Goal: Task Accomplishment & Management: Manage account settings

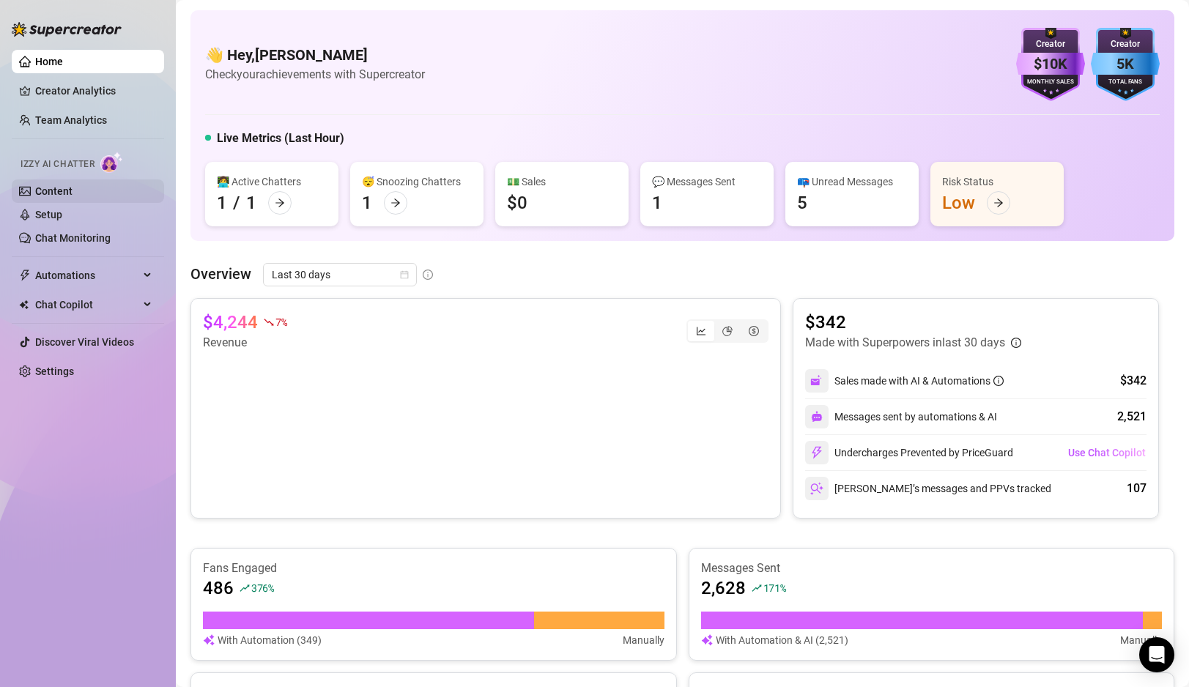
click at [55, 190] on link "Content" at bounding box center [53, 191] width 37 height 12
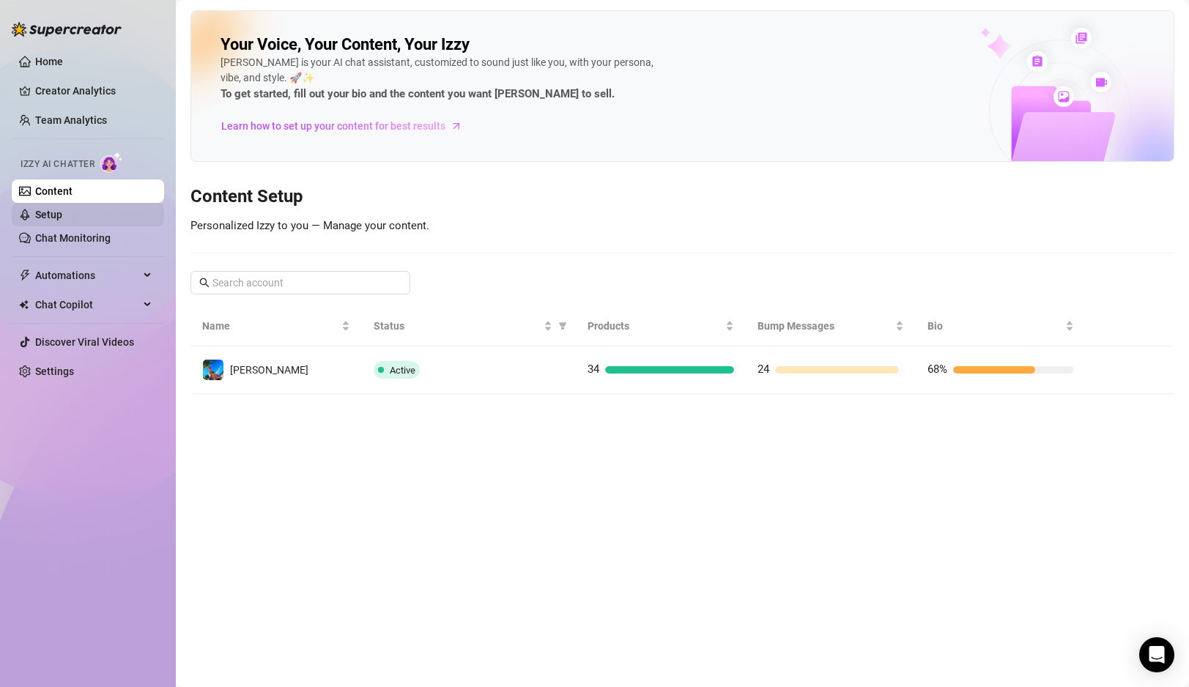
click at [62, 213] on link "Setup" at bounding box center [48, 215] width 27 height 12
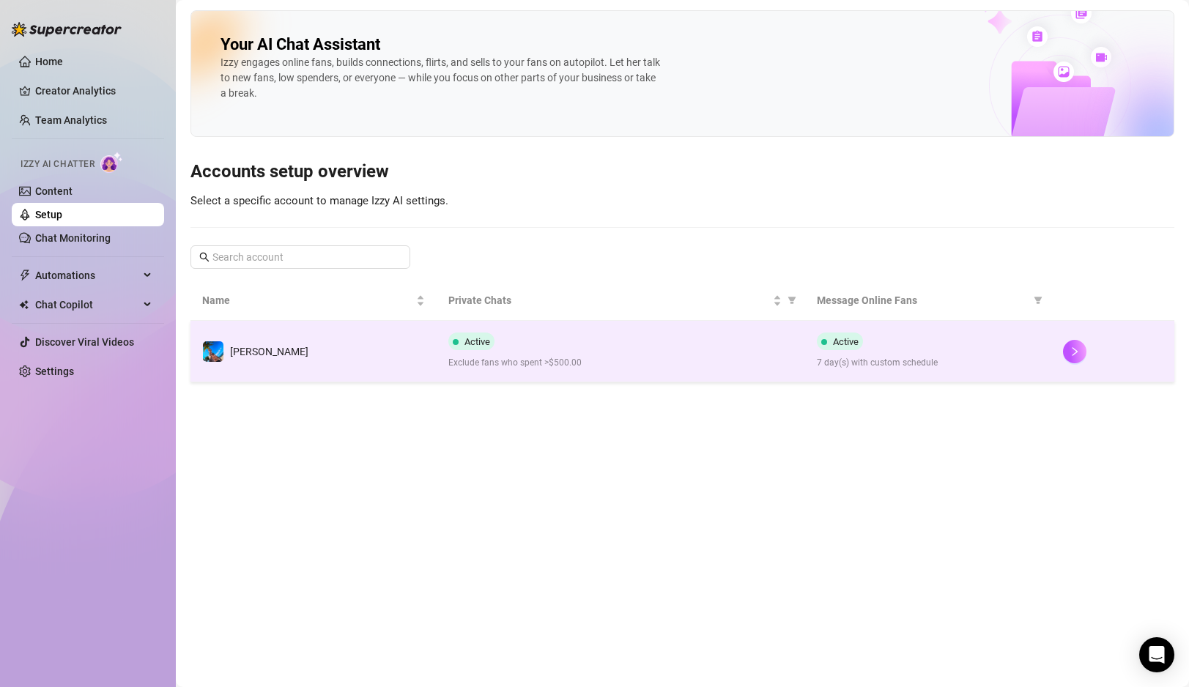
click at [623, 338] on div "Active Exclude fans who spent >$500.00" at bounding box center [621, 351] width 346 height 37
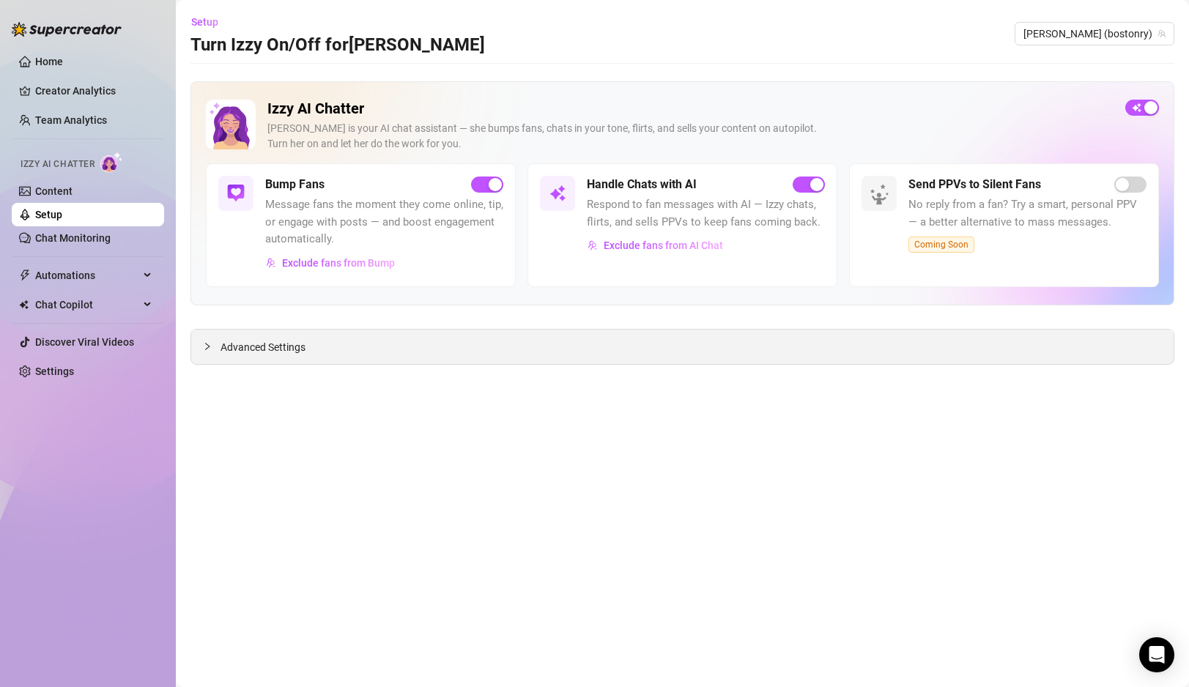
click at [204, 350] on icon "collapsed" at bounding box center [207, 346] width 9 height 9
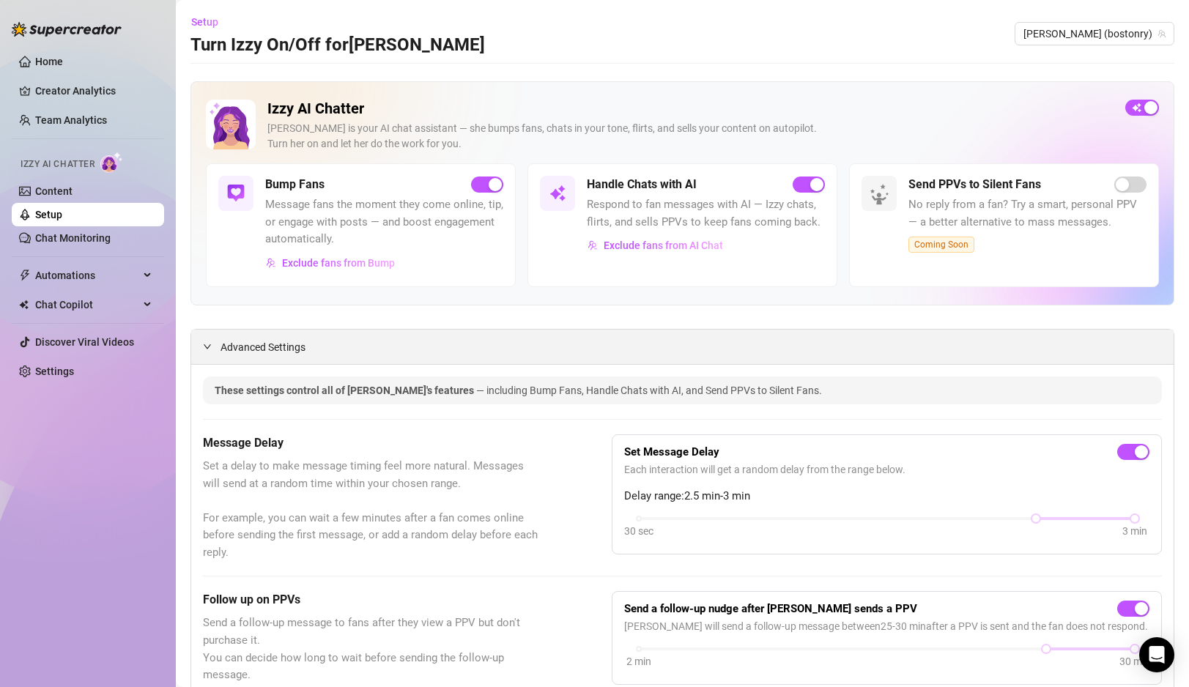
click at [208, 342] on icon "expanded" at bounding box center [207, 346] width 9 height 9
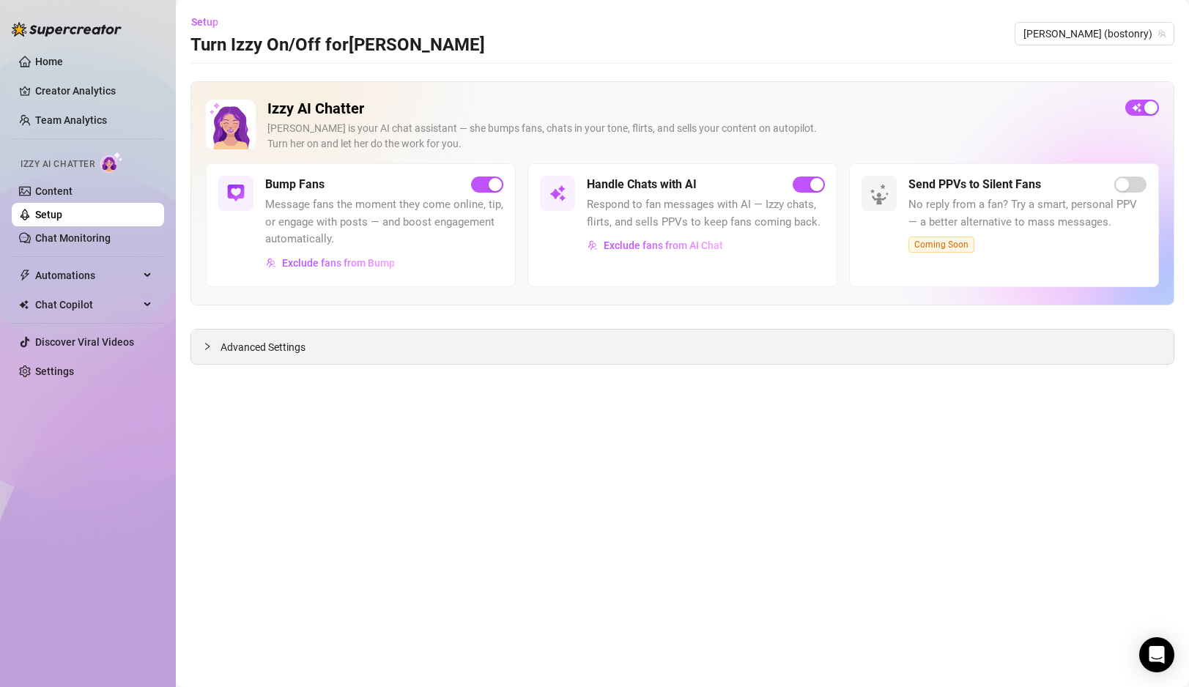
click at [208, 342] on icon "collapsed" at bounding box center [207, 346] width 9 height 9
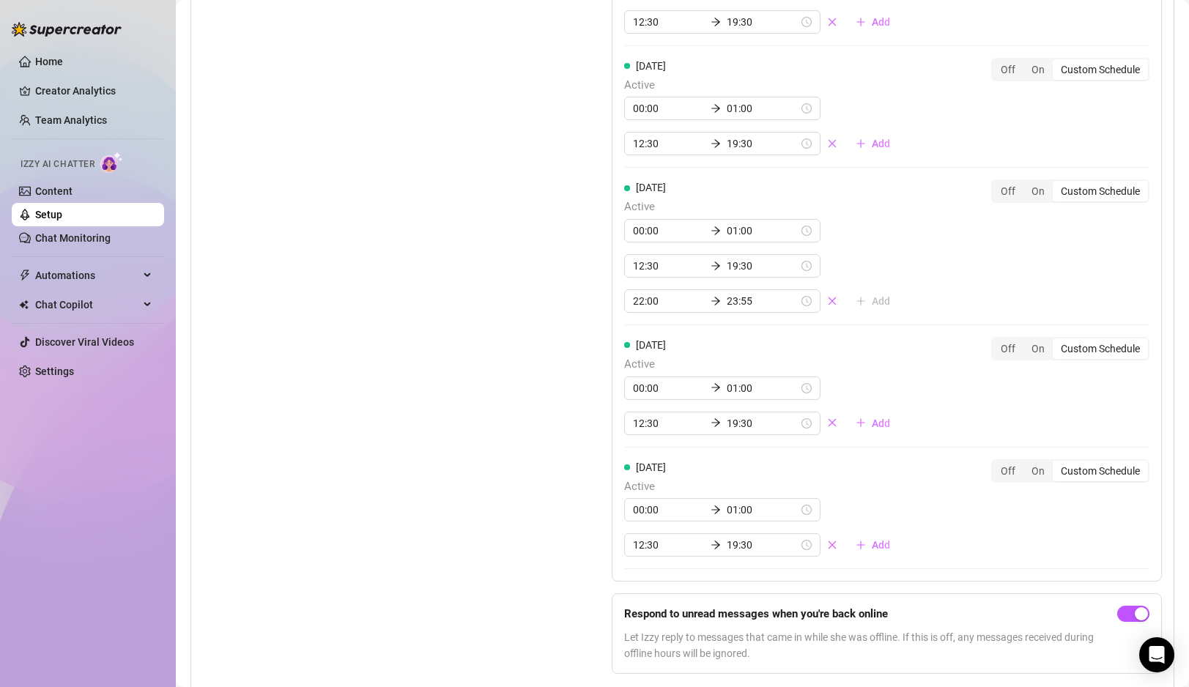
scroll to position [1399, 0]
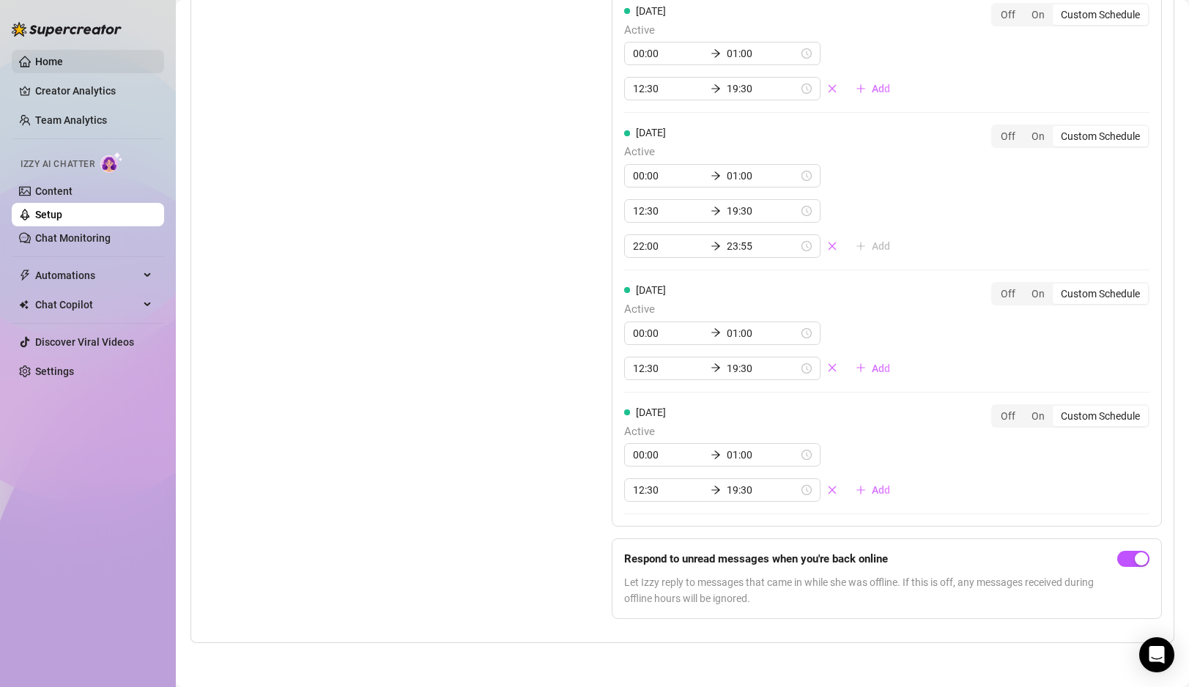
click at [53, 58] on link "Home" at bounding box center [49, 62] width 28 height 12
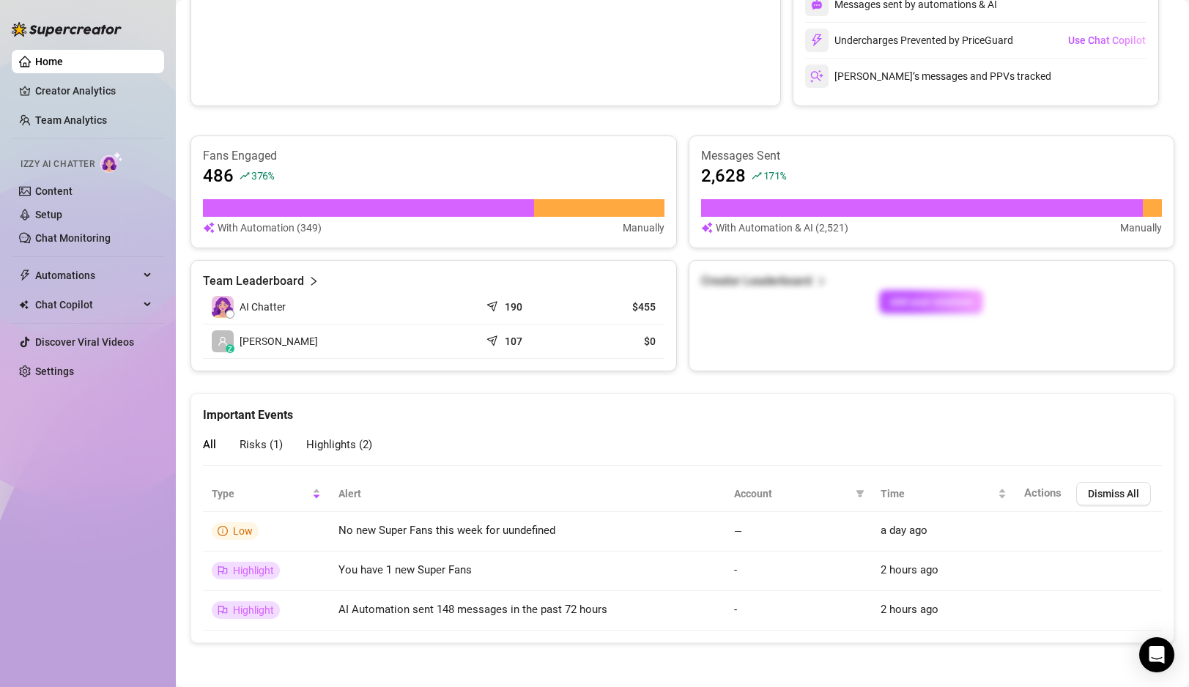
scroll to position [412, 0]
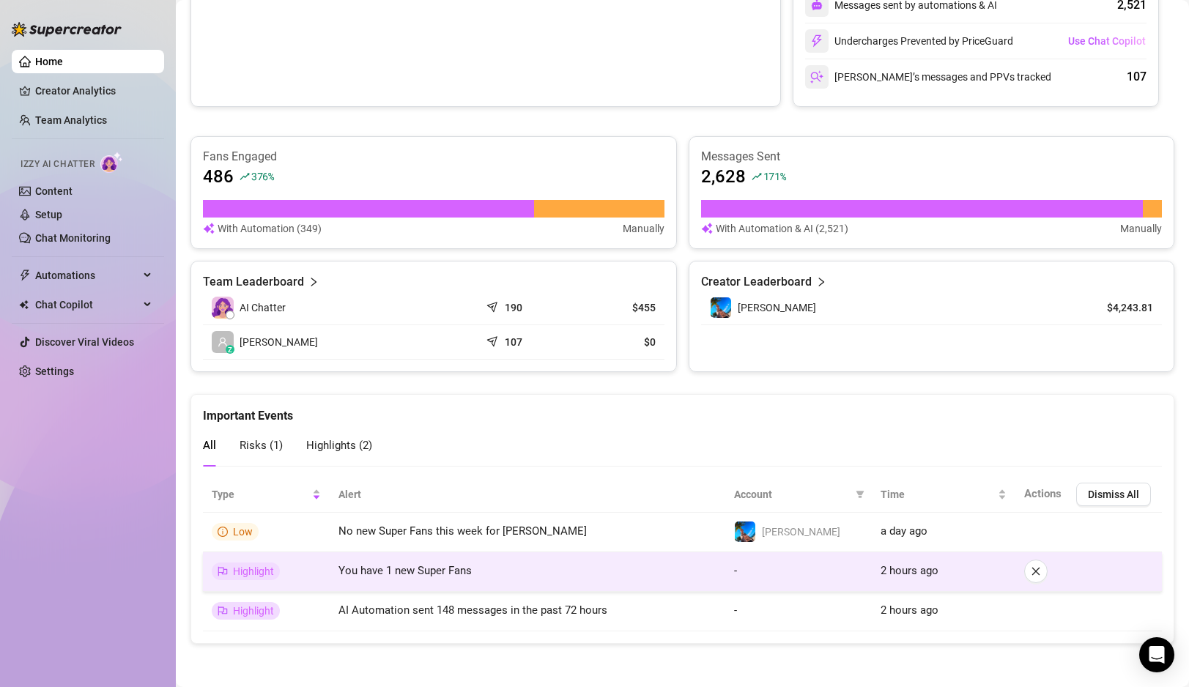
click at [366, 574] on span "You have 1 new Super Fans" at bounding box center [404, 570] width 133 height 13
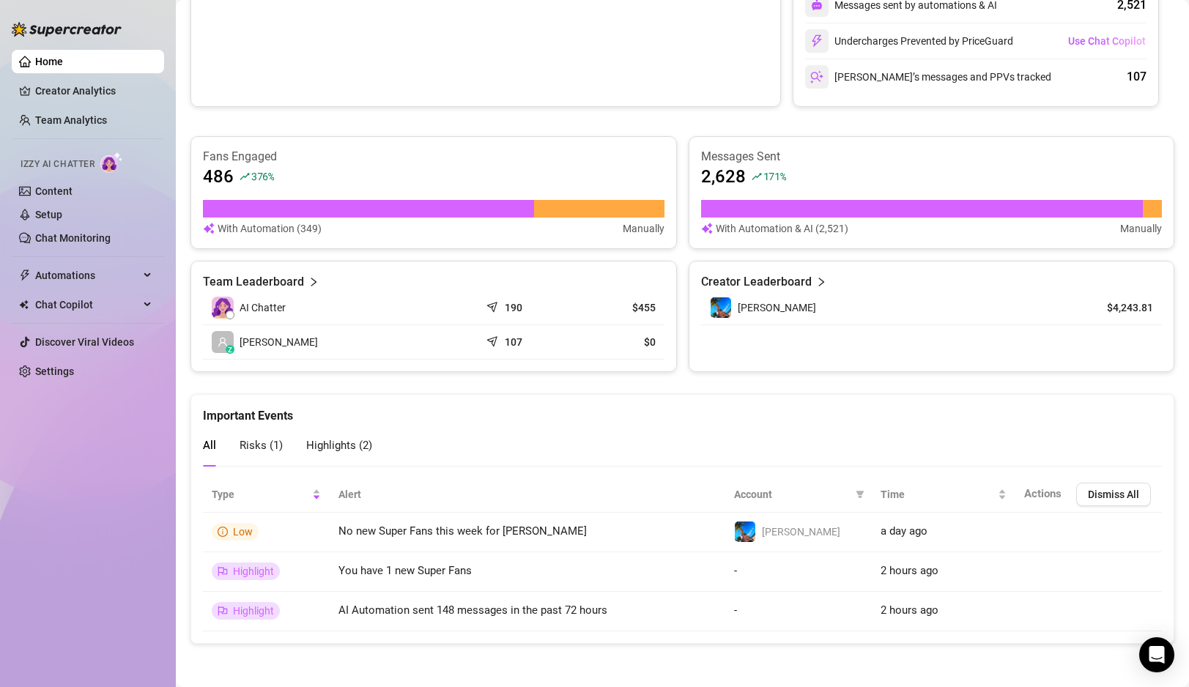
scroll to position [0, 0]
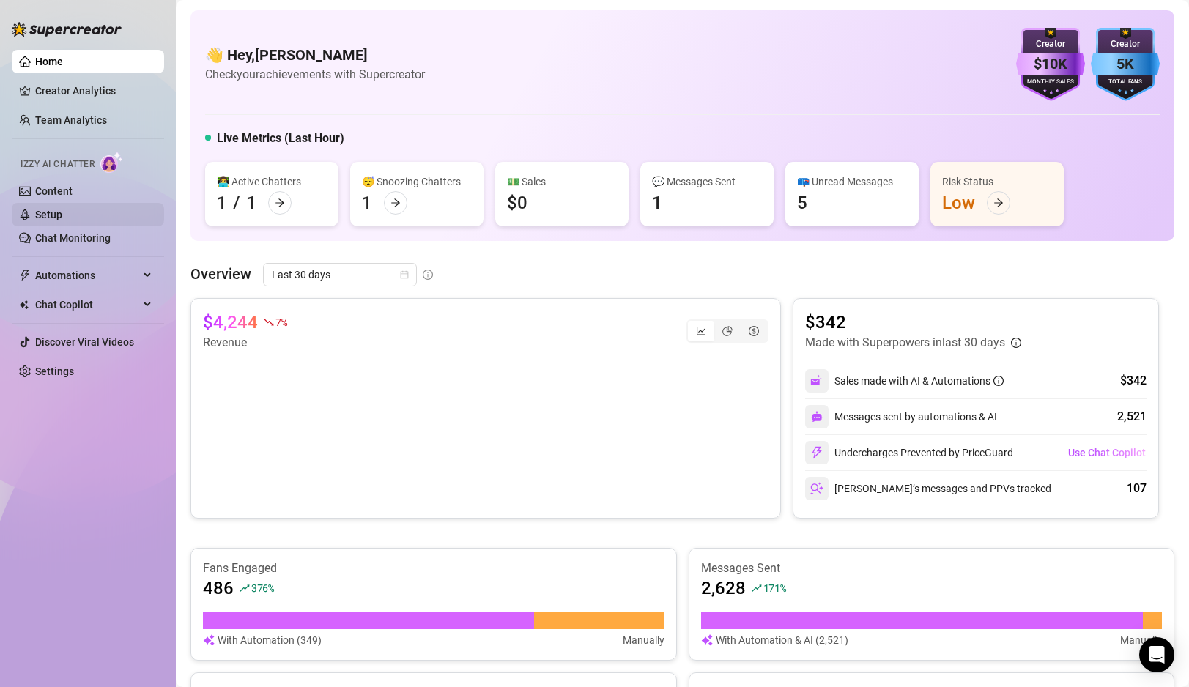
click at [58, 209] on link "Setup" at bounding box center [48, 215] width 27 height 12
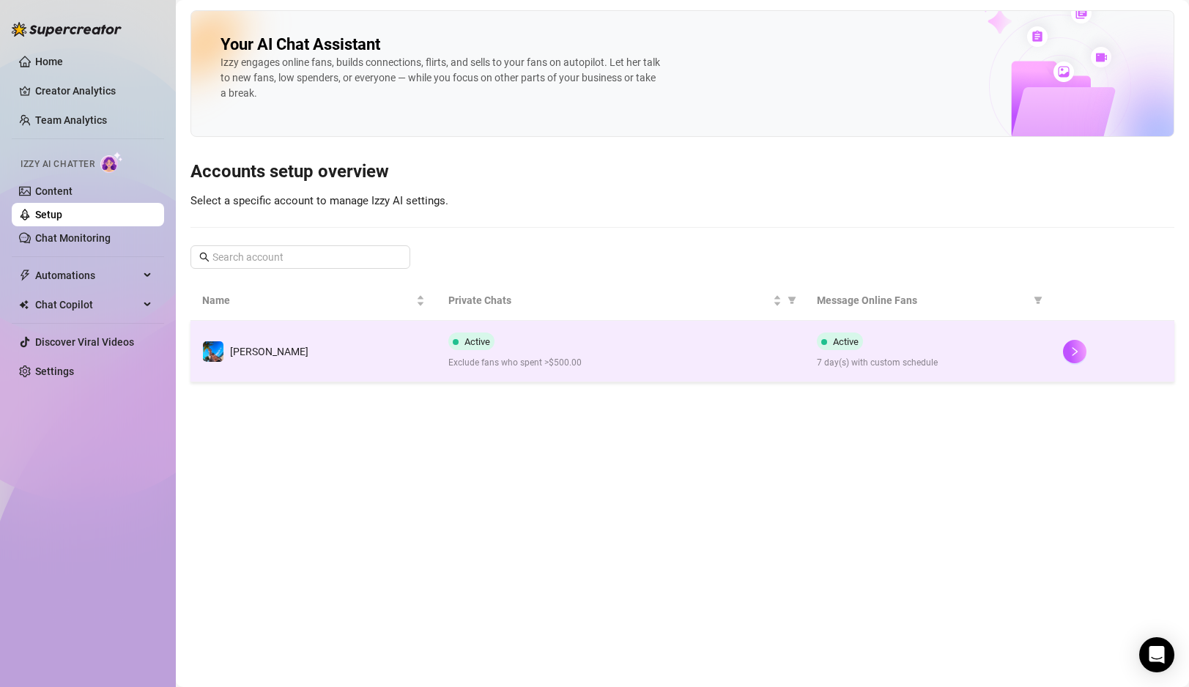
click at [596, 357] on span "Exclude fans who spent >$500.00" at bounding box center [621, 363] width 346 height 14
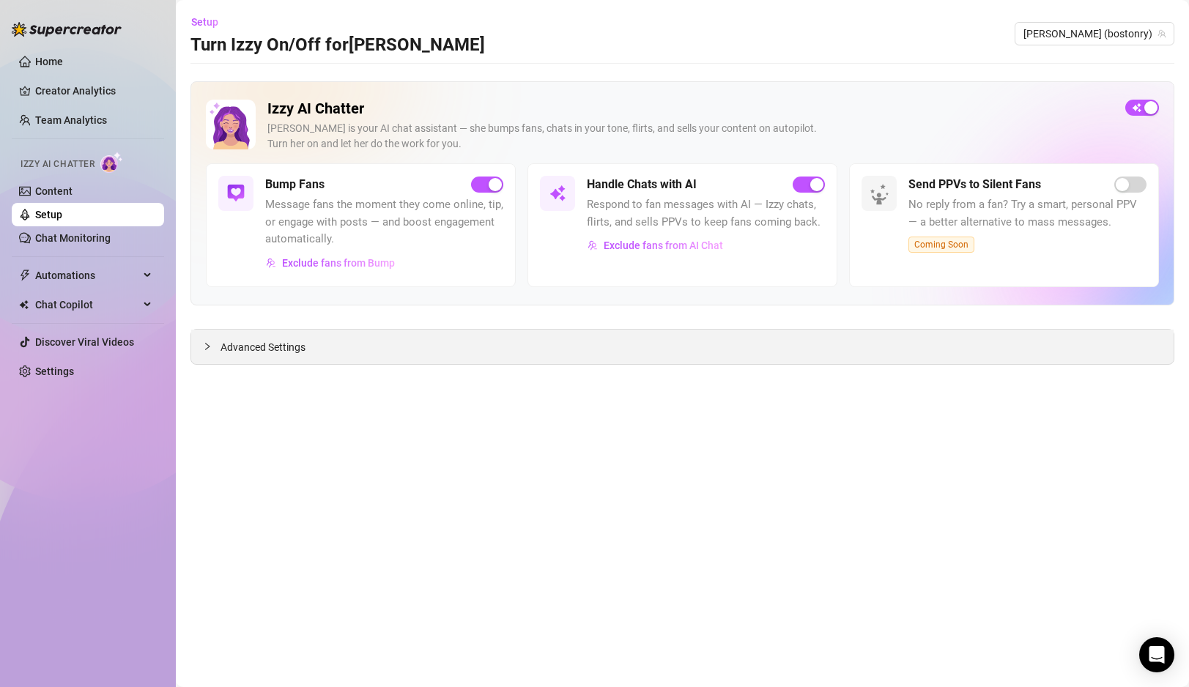
click at [208, 347] on icon "collapsed" at bounding box center [207, 346] width 4 height 7
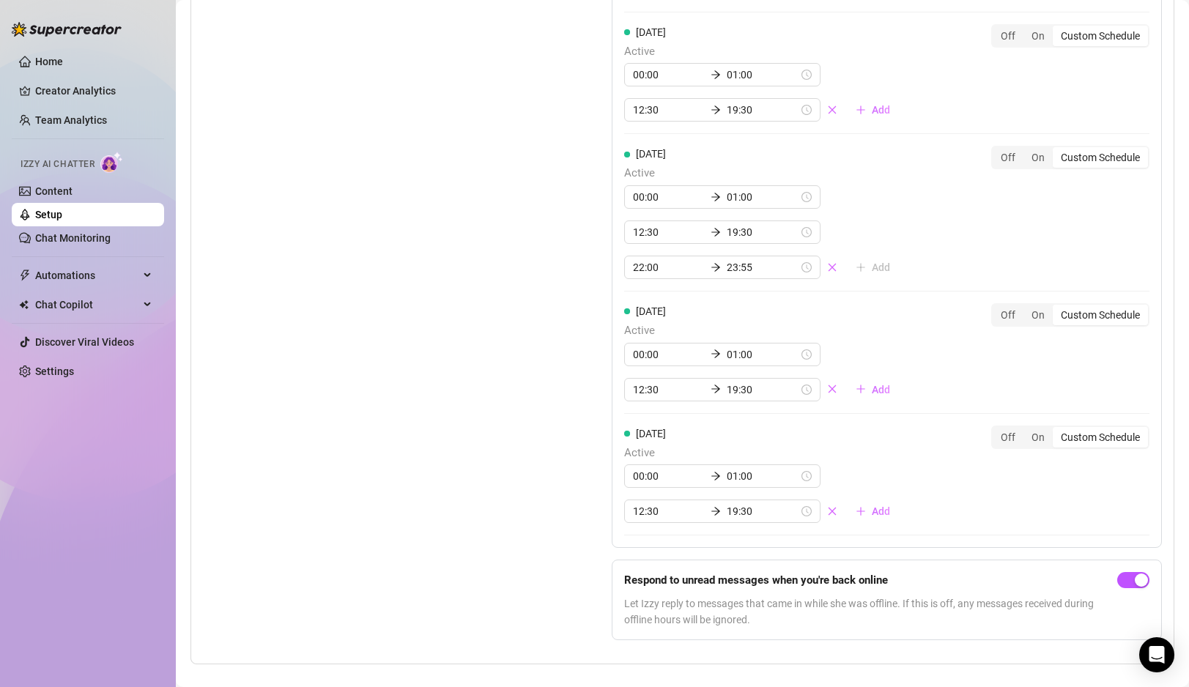
scroll to position [1399, 0]
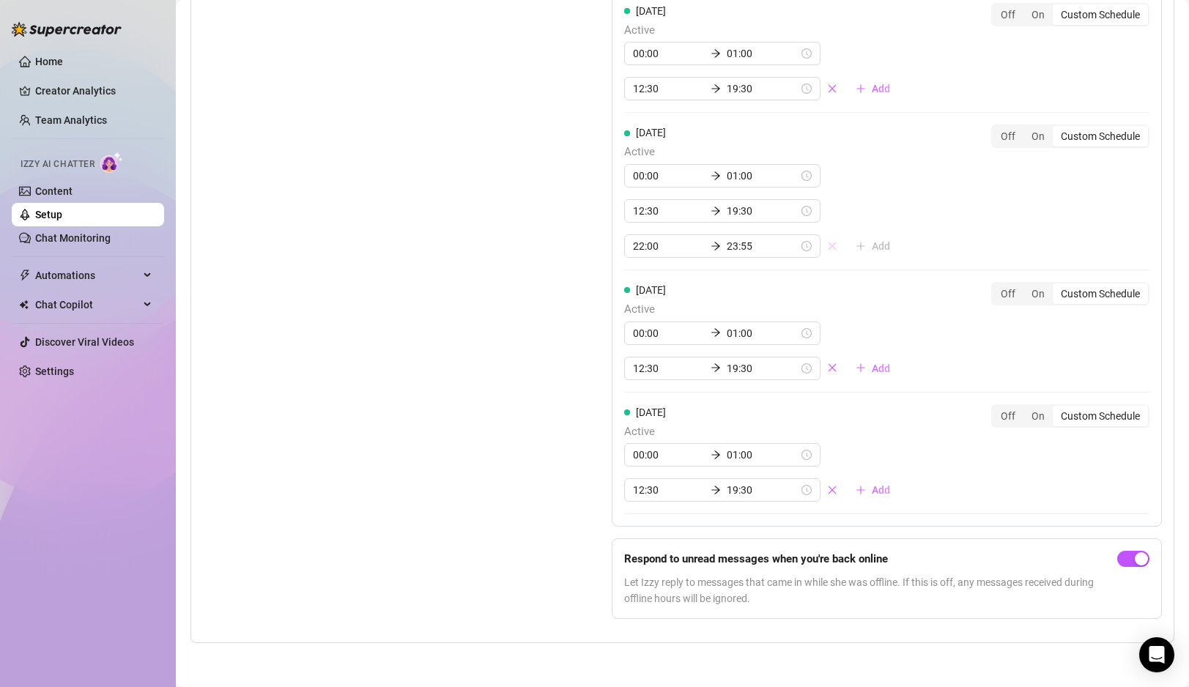
click at [829, 248] on icon "close" at bounding box center [833, 246] width 8 height 8
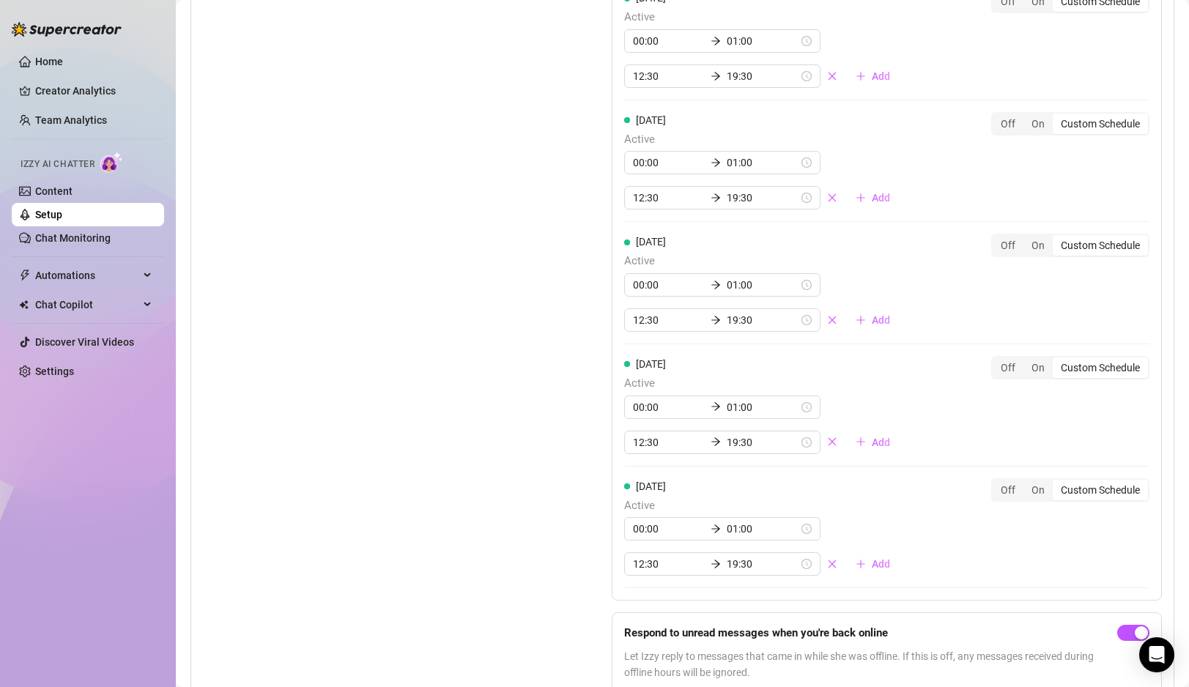
scroll to position [1364, 0]
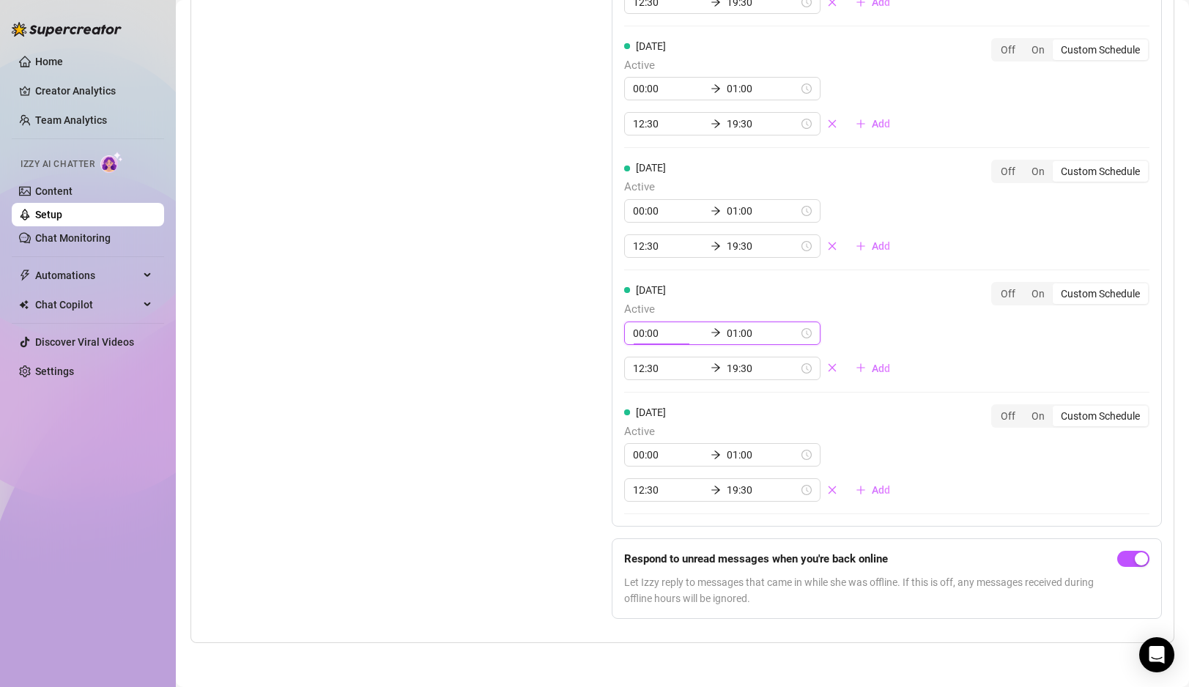
click at [648, 332] on input "00:00" at bounding box center [669, 333] width 72 height 16
click at [546, 341] on div "Set Active Hours (Izzy Availability) Set specific hours when Izzy engaging with…" at bounding box center [682, 144] width 959 height 971
click at [643, 369] on input "12:30" at bounding box center [669, 368] width 72 height 16
click at [646, 431] on div "10" at bounding box center [644, 433] width 35 height 21
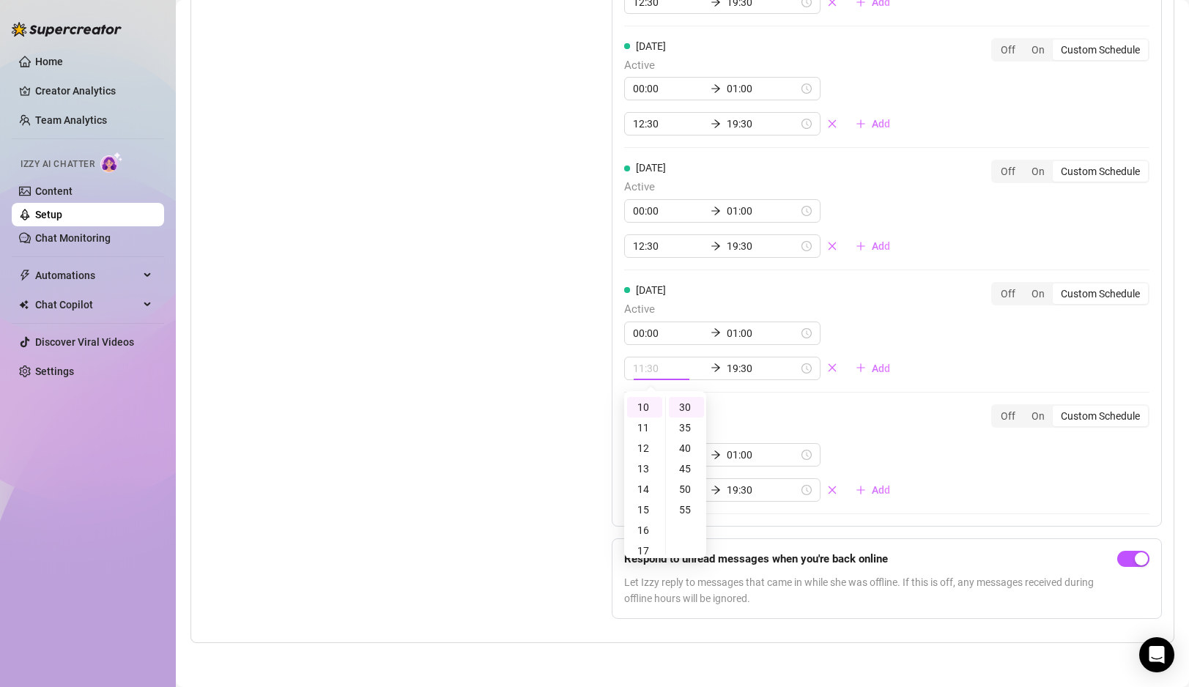
type input "10:30"
click at [538, 426] on div "Set Active Hours (Izzy Availability) Set specific hours when Izzy engaging with…" at bounding box center [371, 144] width 336 height 971
type input "19:30"
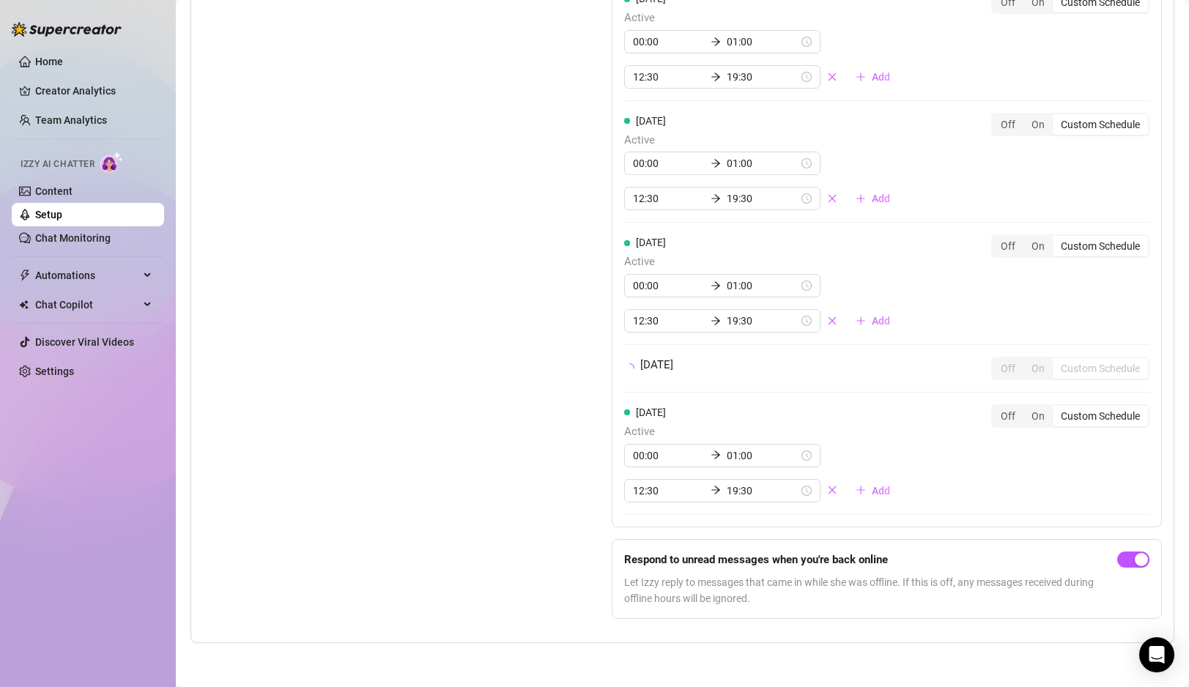
scroll to position [1364, 0]
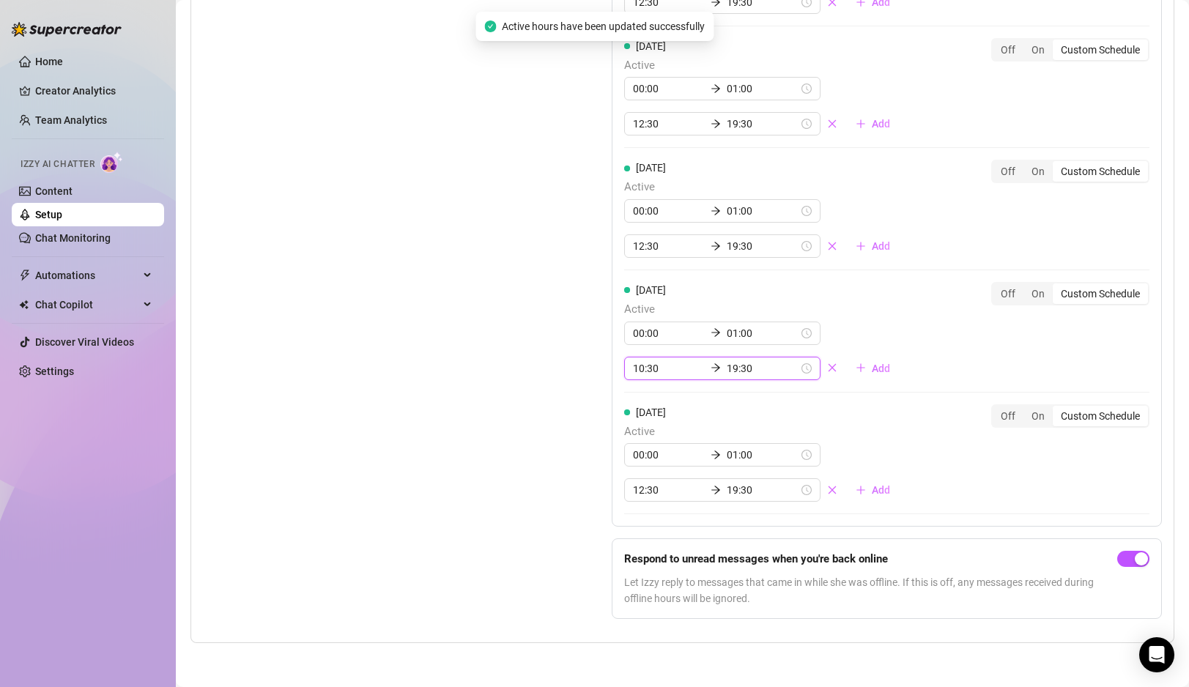
click at [649, 370] on input "10:30" at bounding box center [669, 368] width 72 height 16
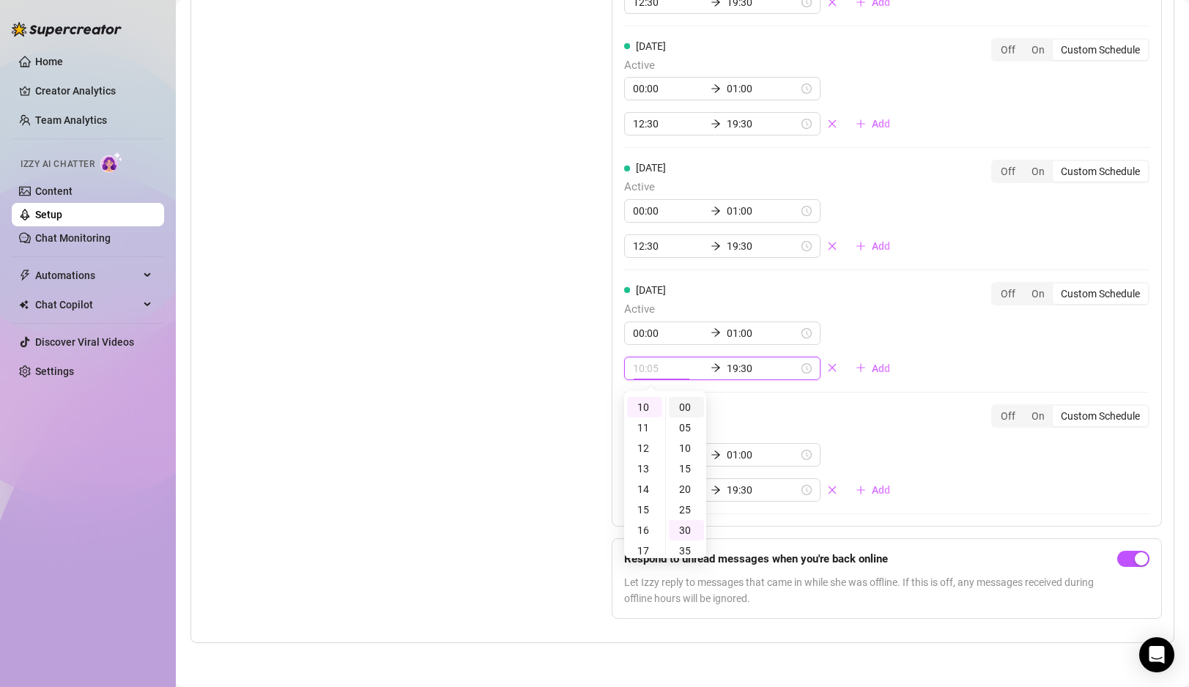
type input "10:00"
click at [683, 406] on div "00" at bounding box center [686, 407] width 35 height 21
click at [483, 399] on div "Set Active Hours (Izzy Availability) Set specific hours when Izzy engaging with…" at bounding box center [371, 144] width 336 height 971
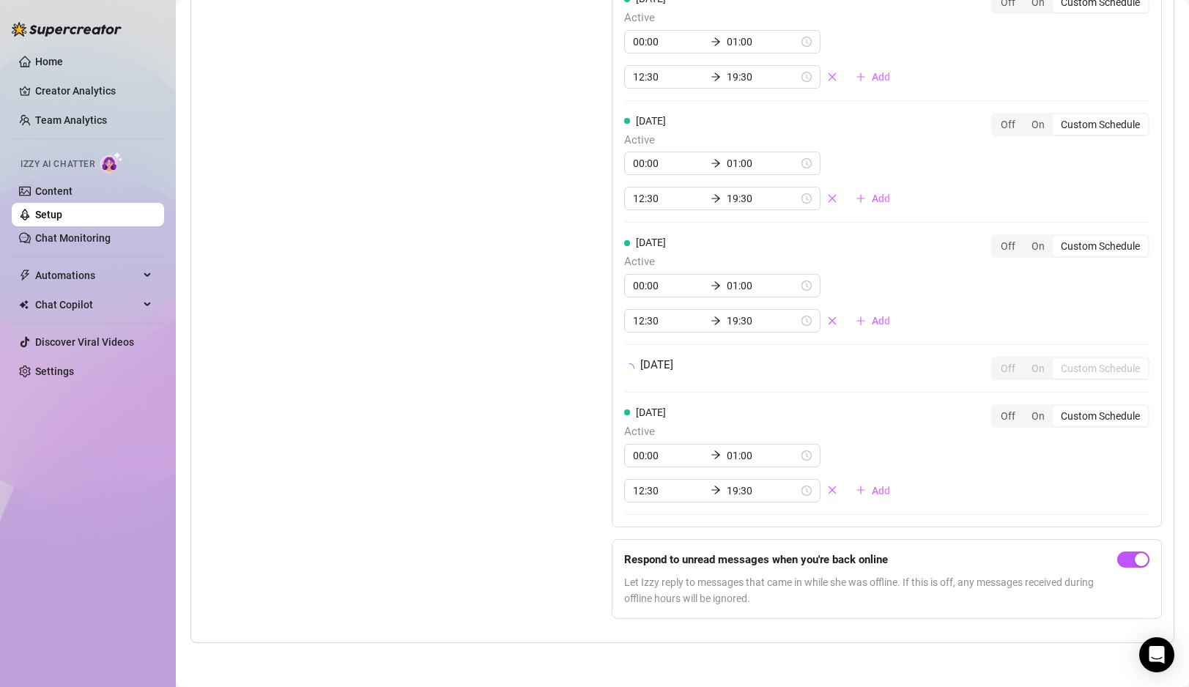
click at [483, 399] on div "Set Active Hours (Izzy Availability) Set specific hours when Izzy engaging with…" at bounding box center [371, 182] width 336 height 897
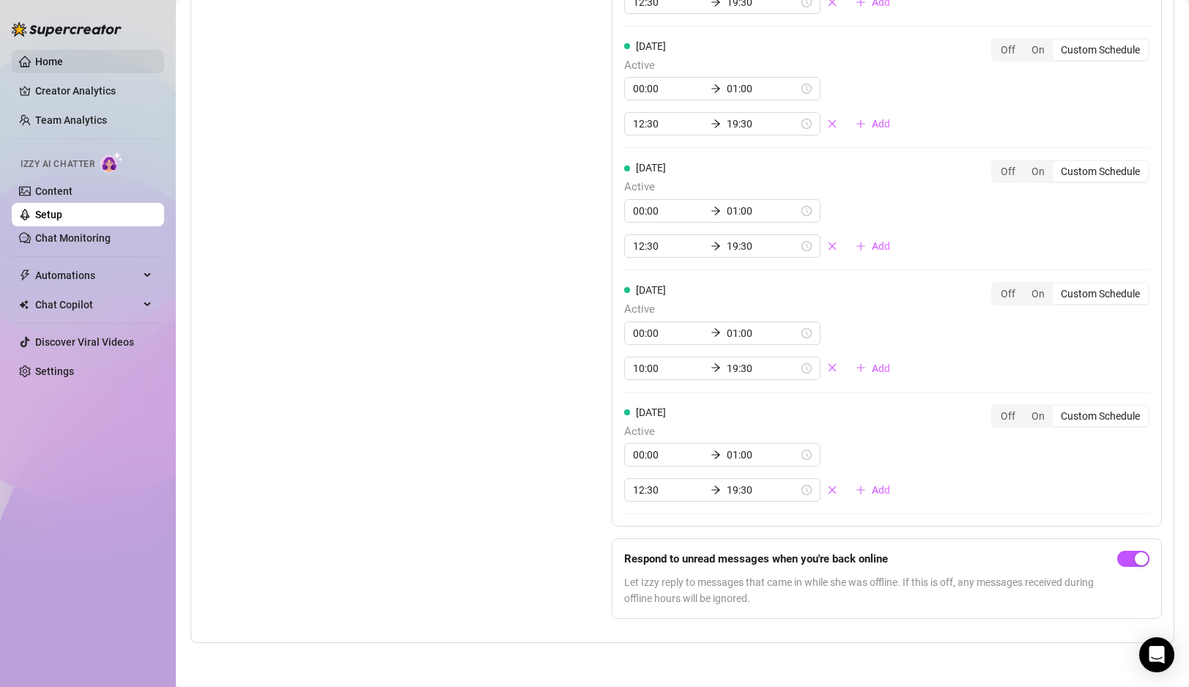
click at [35, 57] on link "Home" at bounding box center [49, 62] width 28 height 12
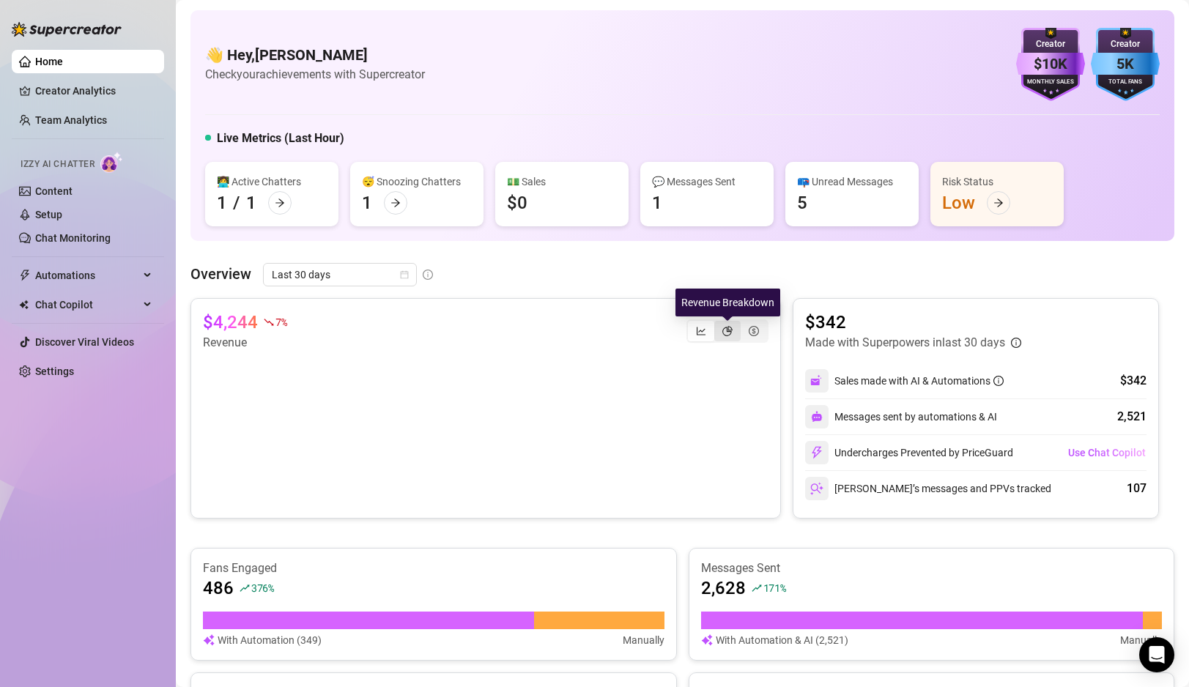
click at [730, 326] on icon "pie-chart" at bounding box center [727, 331] width 10 height 10
click at [718, 323] on input "segmented control" at bounding box center [718, 323] width 0 height 0
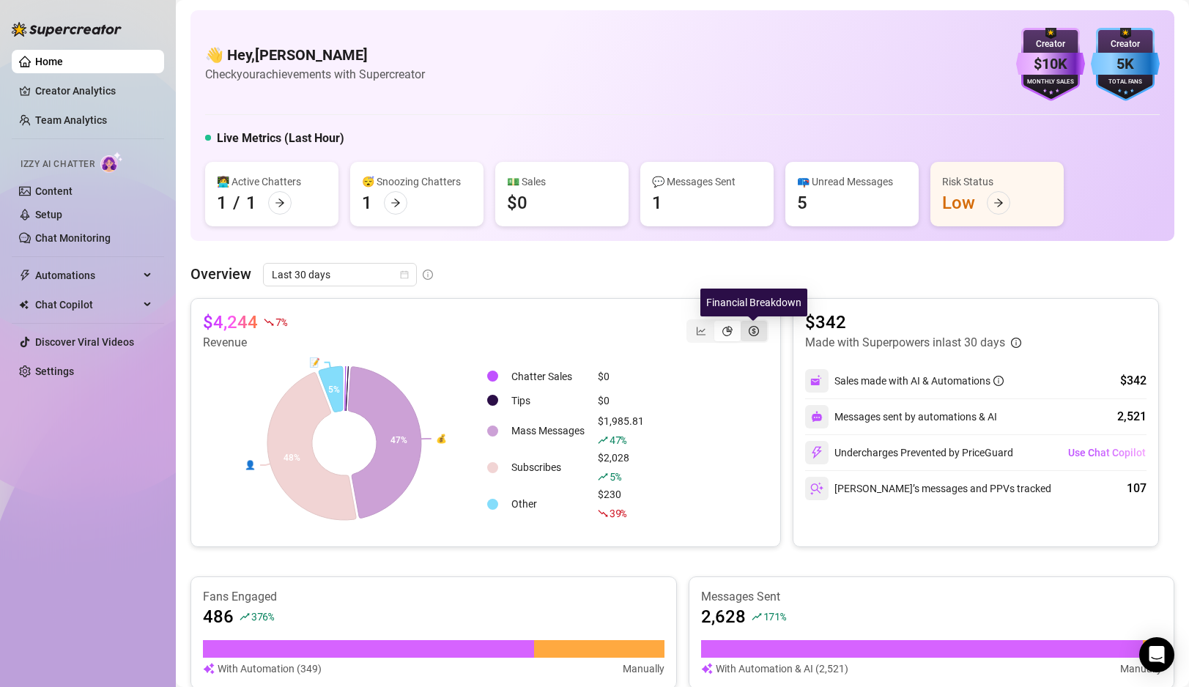
click at [755, 330] on icon "dollar-circle" at bounding box center [754, 331] width 10 height 10
click at [744, 323] on input "segmented control" at bounding box center [744, 323] width 0 height 0
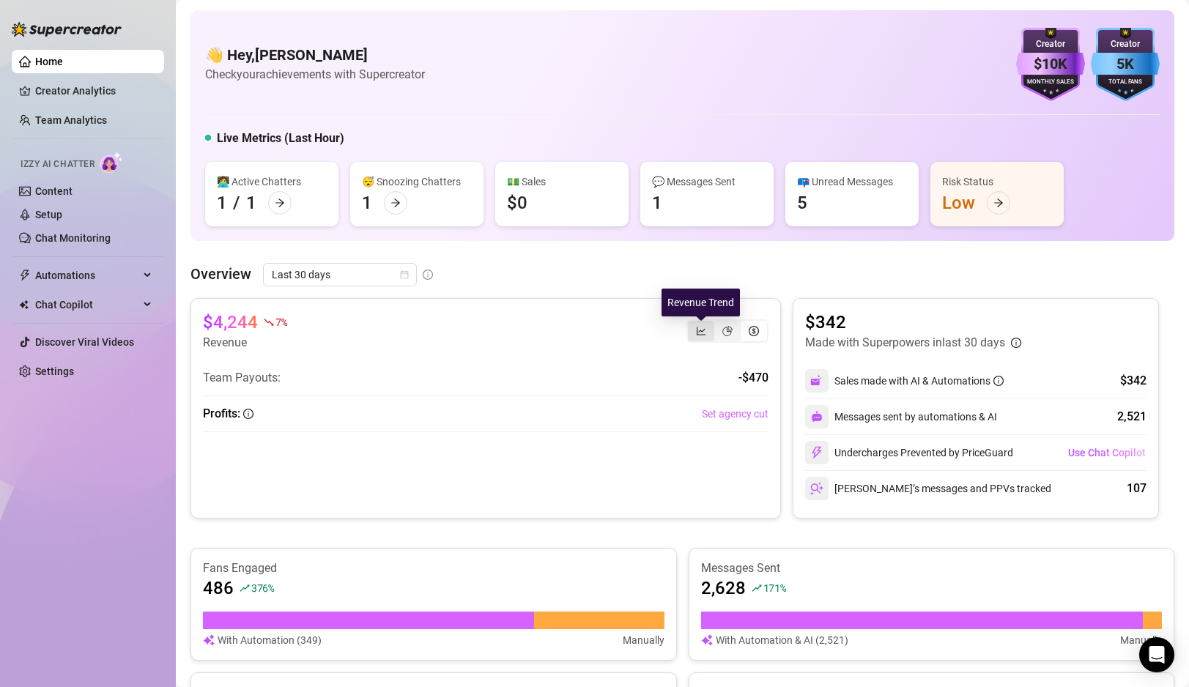
click at [697, 330] on icon "line-chart" at bounding box center [701, 331] width 9 height 8
click at [692, 323] on input "segmented control" at bounding box center [692, 323] width 0 height 0
click at [75, 96] on link "Creator Analytics" at bounding box center [93, 90] width 117 height 23
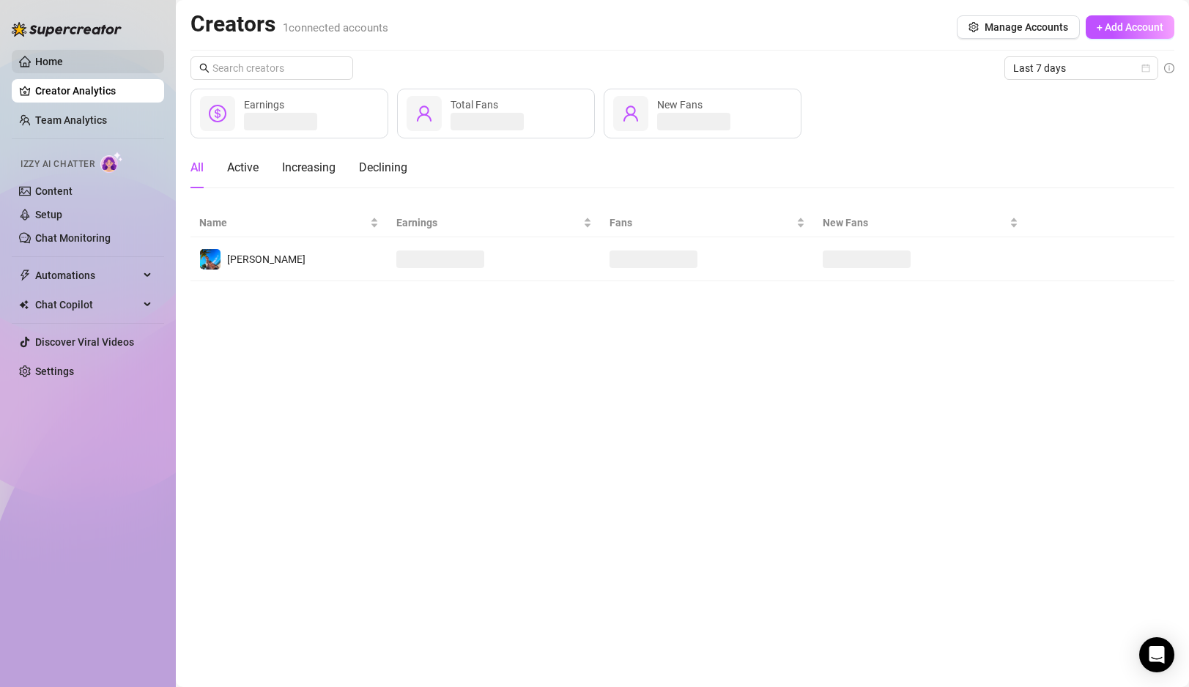
click at [52, 60] on link "Home" at bounding box center [49, 62] width 28 height 12
